Goal: Information Seeking & Learning: Understand process/instructions

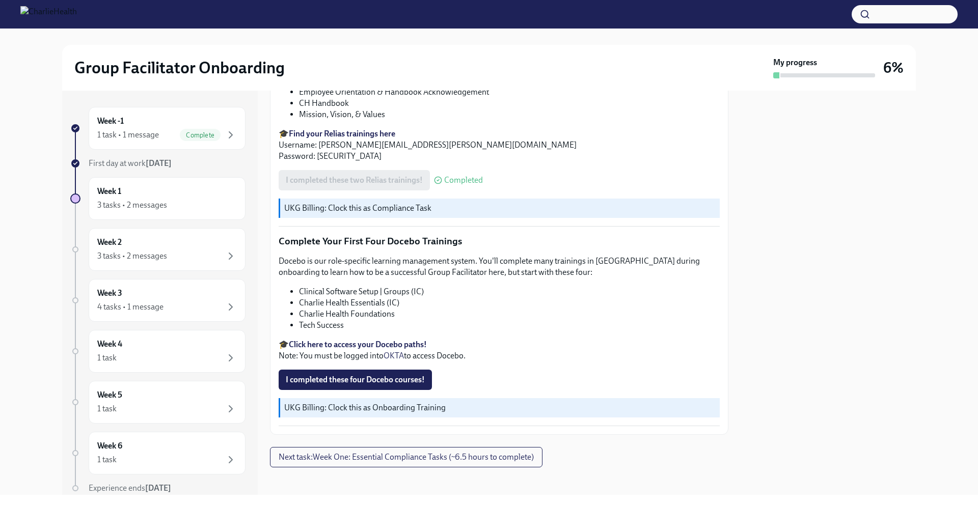
scroll to position [1327, 0]
click at [19, 88] on div "Group Facilitator Onboarding My progress 6%" at bounding box center [488, 68] width 945 height 46
click at [31, 11] on img at bounding box center [48, 14] width 57 height 16
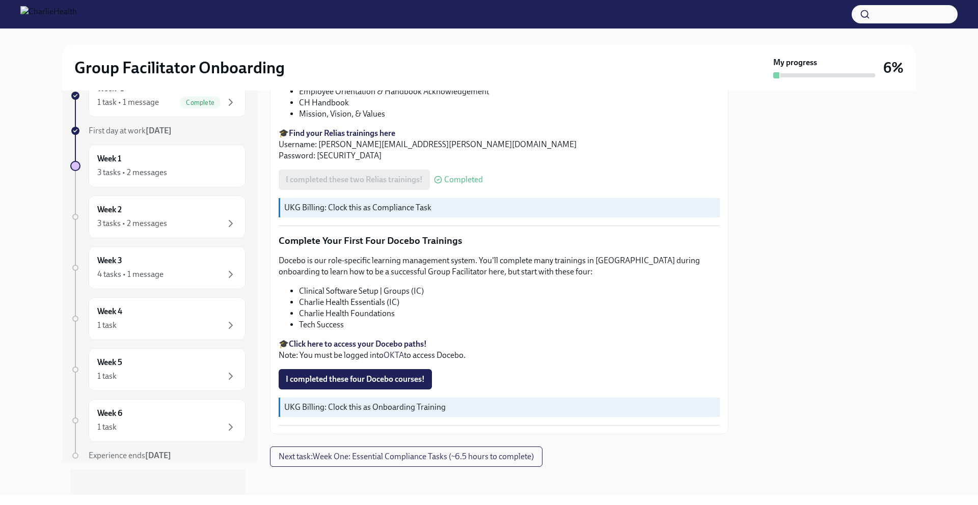
scroll to position [40, 0]
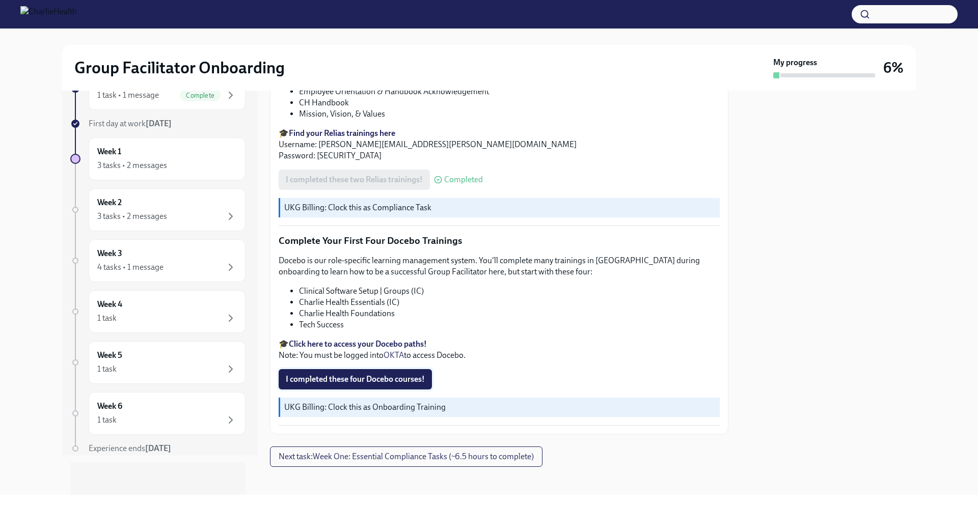
click at [379, 374] on span "I completed these four Docebo courses!" at bounding box center [355, 379] width 139 height 10
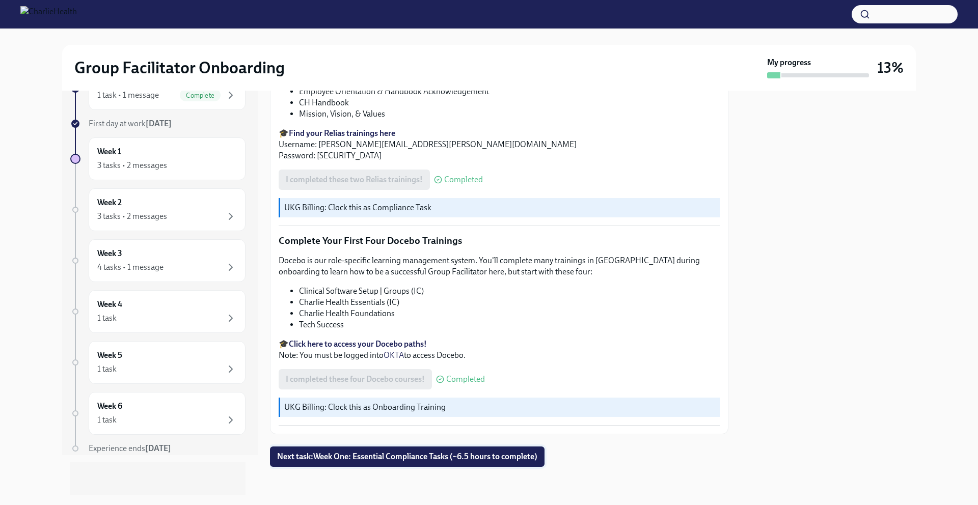
click at [369, 441] on span "Next task : Week One: Essential Compliance Tasks (~6.5 hours to complete)" at bounding box center [407, 457] width 260 height 10
